Goal: Entertainment & Leisure: Consume media (video, audio)

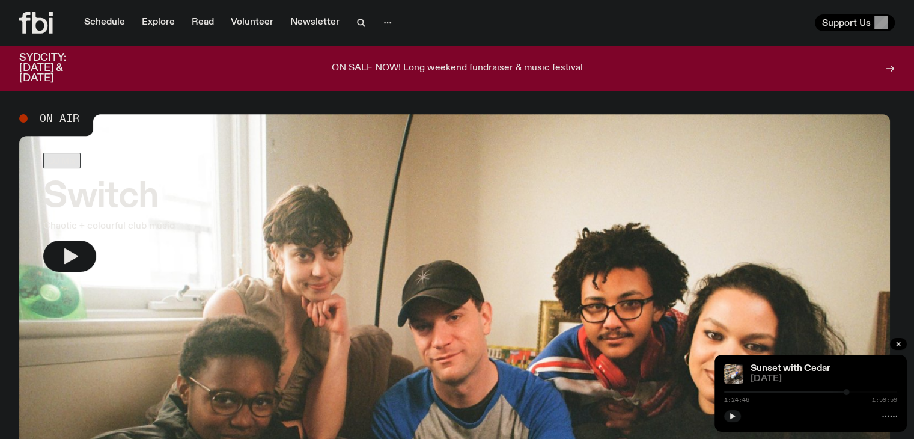
click at [125, 195] on h3 "Switch" at bounding box center [109, 197] width 132 height 34
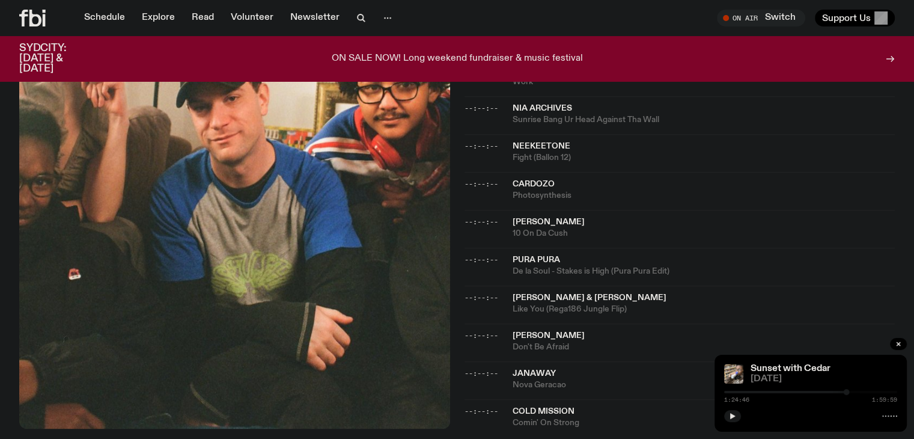
scroll to position [496, 0]
click at [894, 342] on icon "button" at bounding box center [897, 343] width 7 height 7
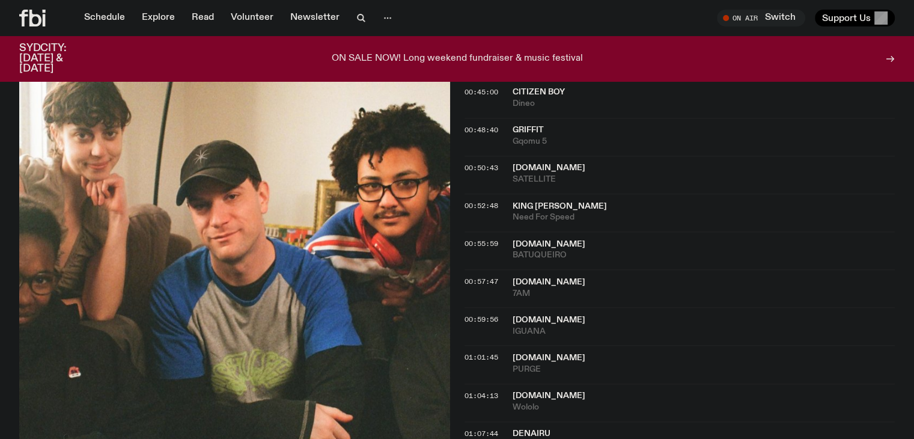
scroll to position [882, 0]
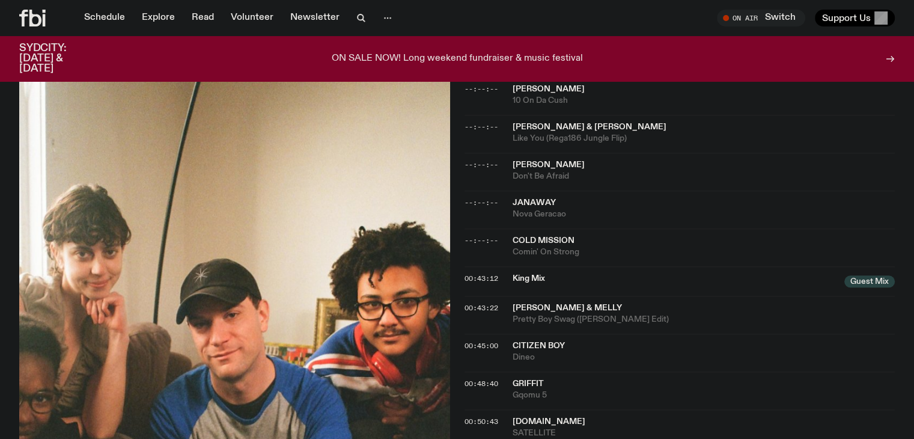
click at [567, 250] on div "--:--:-- Cold Mission Comin' On Strong" at bounding box center [679, 247] width 431 height 38
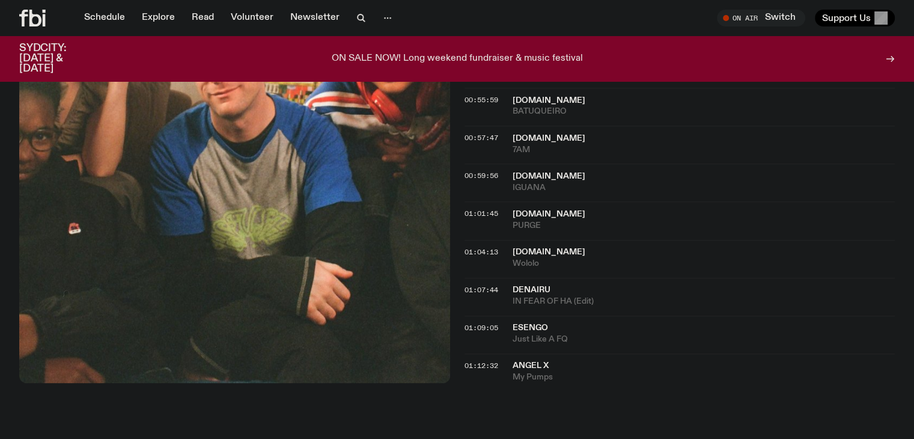
scroll to position [1027, 0]
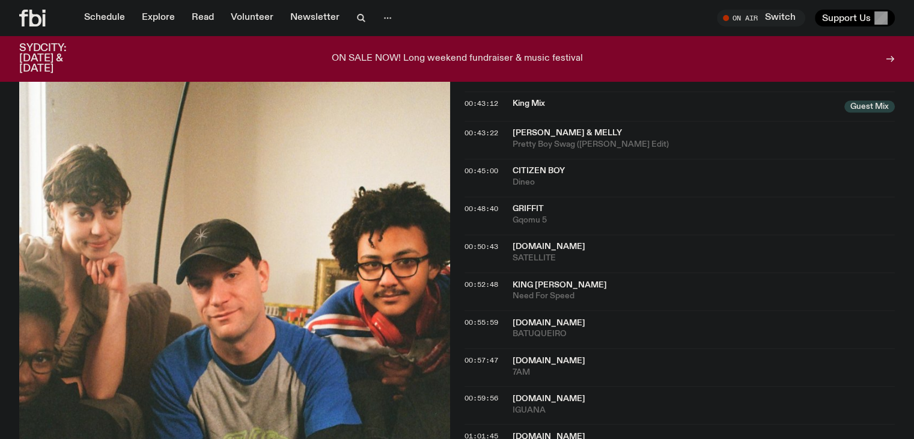
scroll to position [805, 0]
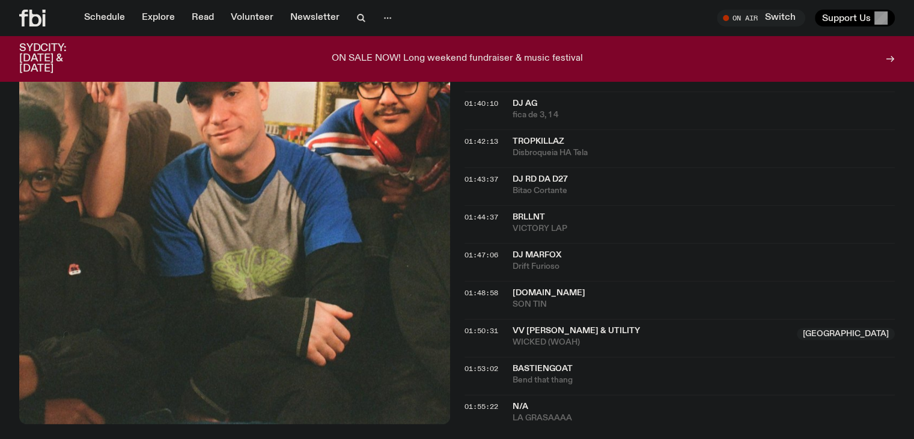
scroll to position [1432, 0]
